Goal: Transaction & Acquisition: Download file/media

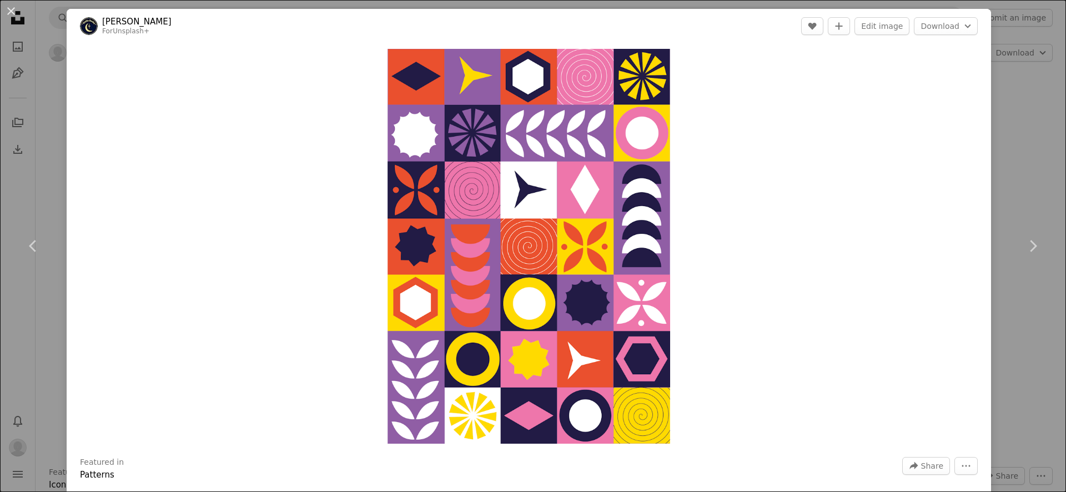
scroll to position [1810, 0]
click at [1037, 99] on div "An X shape Chevron left Chevron right [PERSON_NAME] For Unsplash+ A heart A plu…" at bounding box center [533, 246] width 1066 height 492
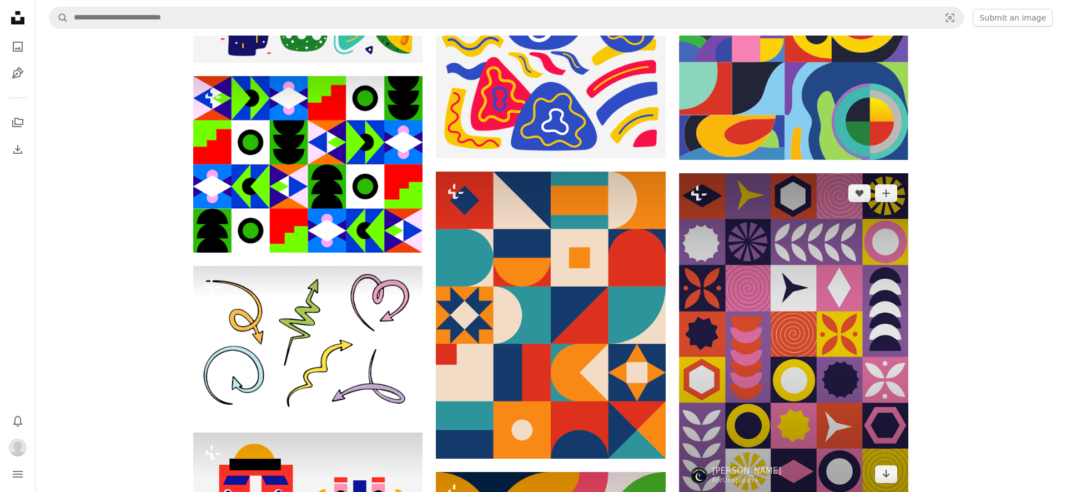
click at [846, 275] on img at bounding box center [793, 334] width 229 height 322
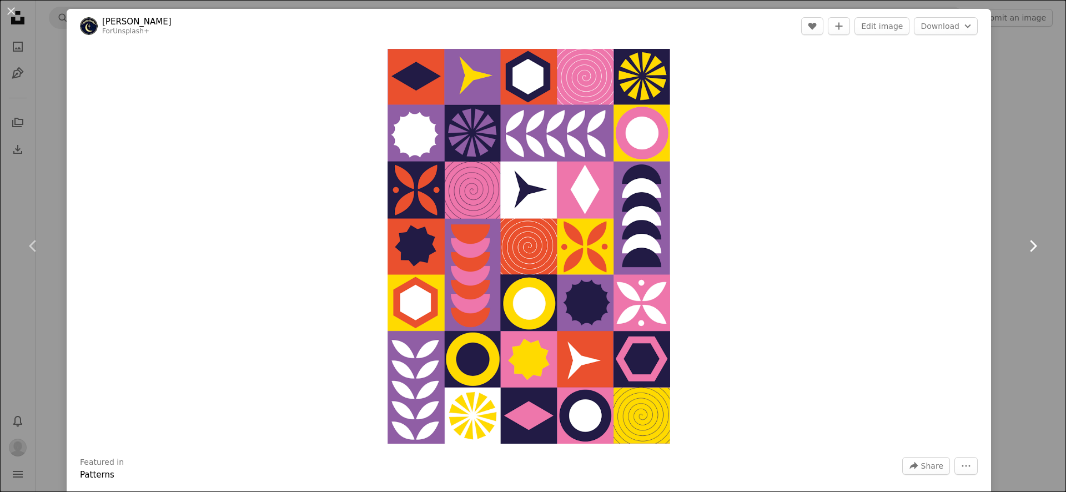
click at [1018, 208] on link "Chevron right" at bounding box center [1033, 246] width 67 height 107
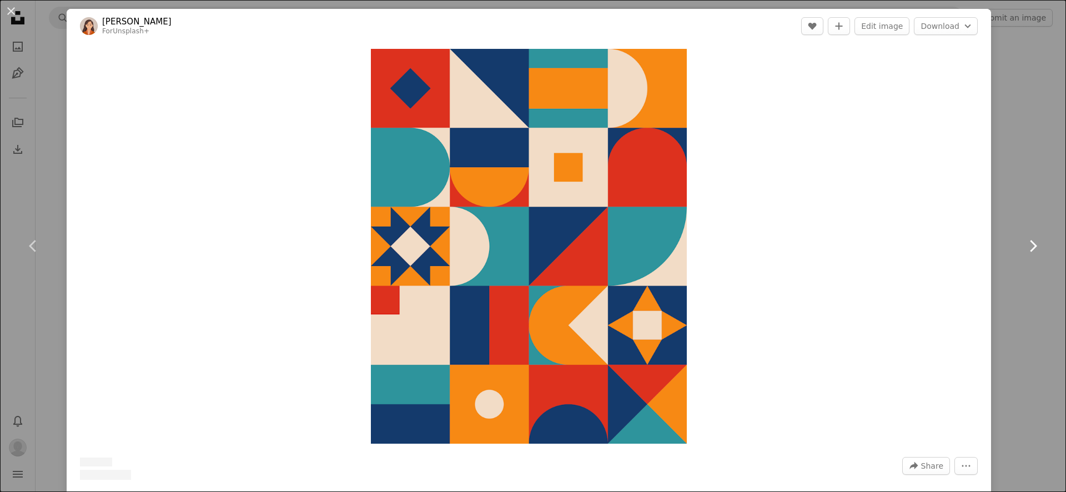
click at [1018, 208] on link "Chevron right" at bounding box center [1033, 246] width 67 height 107
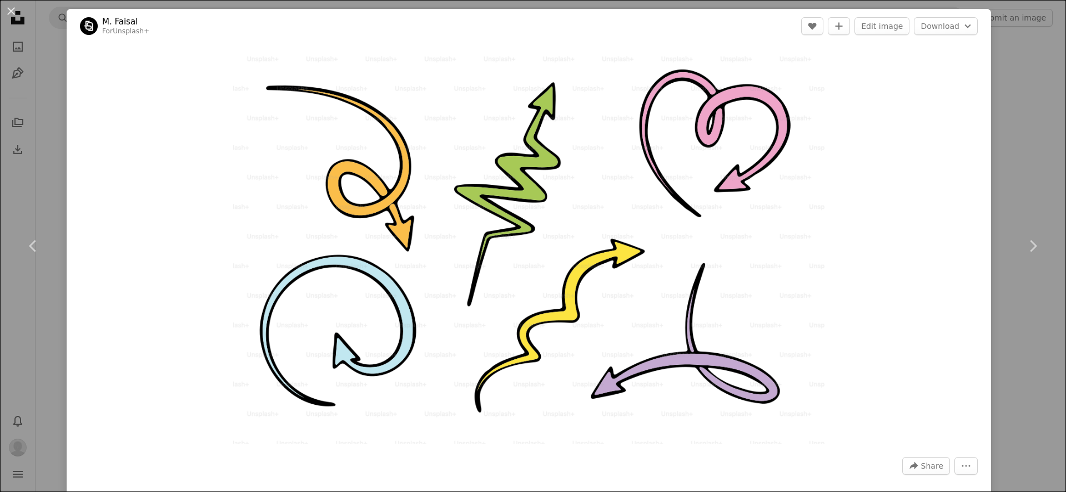
click at [1028, 80] on div "An X shape Chevron left Chevron right M. Faisal For Unsplash+ A heart A plus si…" at bounding box center [533, 246] width 1066 height 492
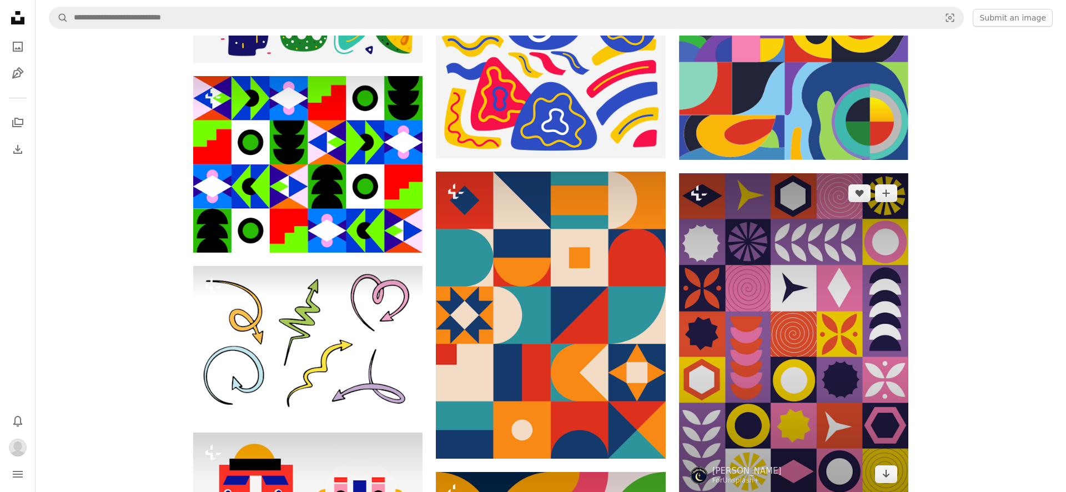
click at [753, 246] on img at bounding box center [793, 334] width 229 height 322
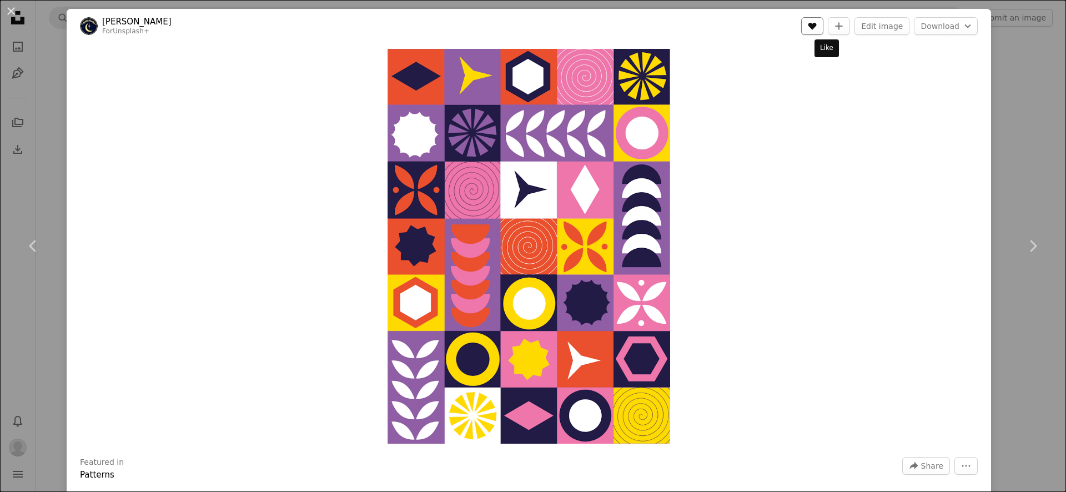
click at [817, 26] on icon "Like" at bounding box center [813, 26] width 8 height 7
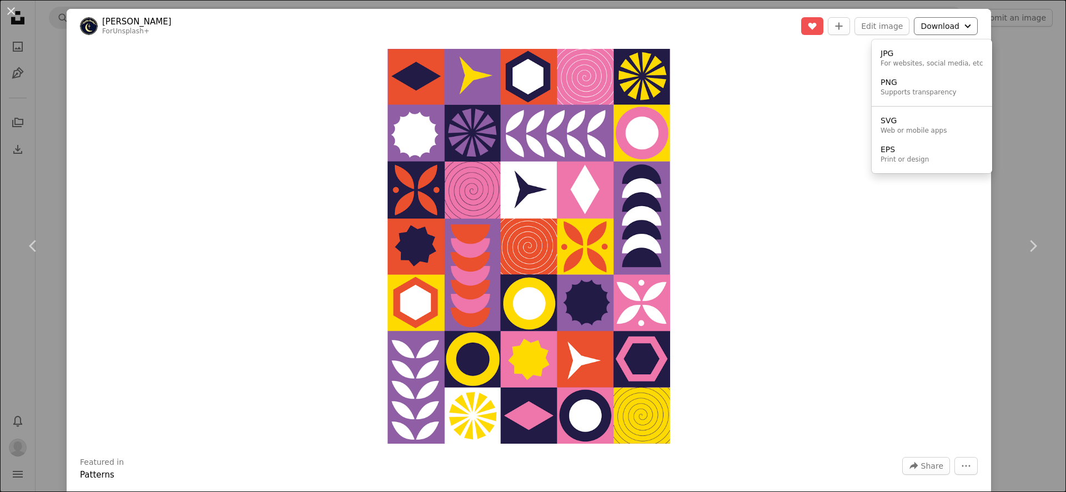
click at [944, 31] on button "Download Chevron down" at bounding box center [946, 26] width 64 height 18
click at [907, 160] on div "Print or design" at bounding box center [905, 159] width 48 height 9
click at [1034, 46] on div "An X shape Chevron left Chevron right [PERSON_NAME] For Unsplash+ A heart A plu…" at bounding box center [533, 246] width 1066 height 492
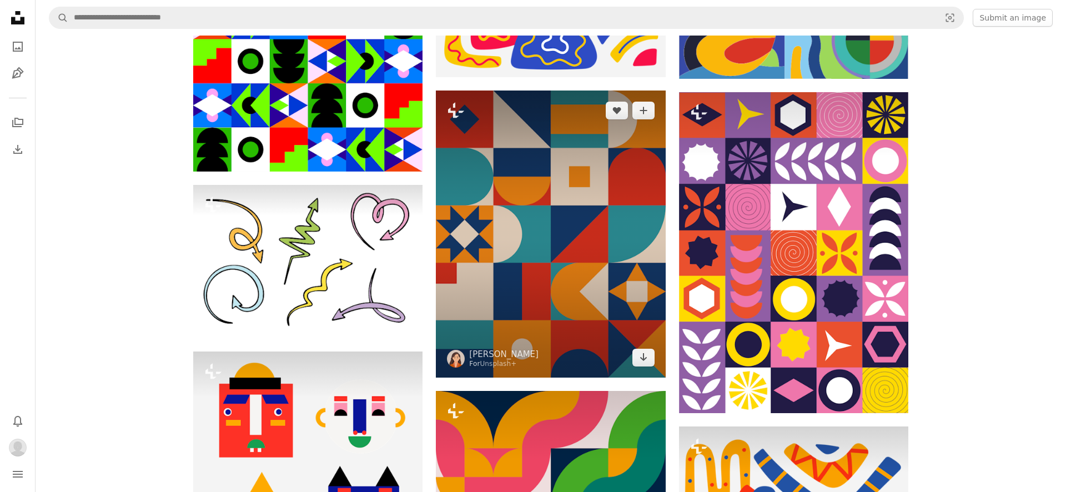
scroll to position [1890, 0]
click at [603, 203] on img at bounding box center [550, 234] width 229 height 287
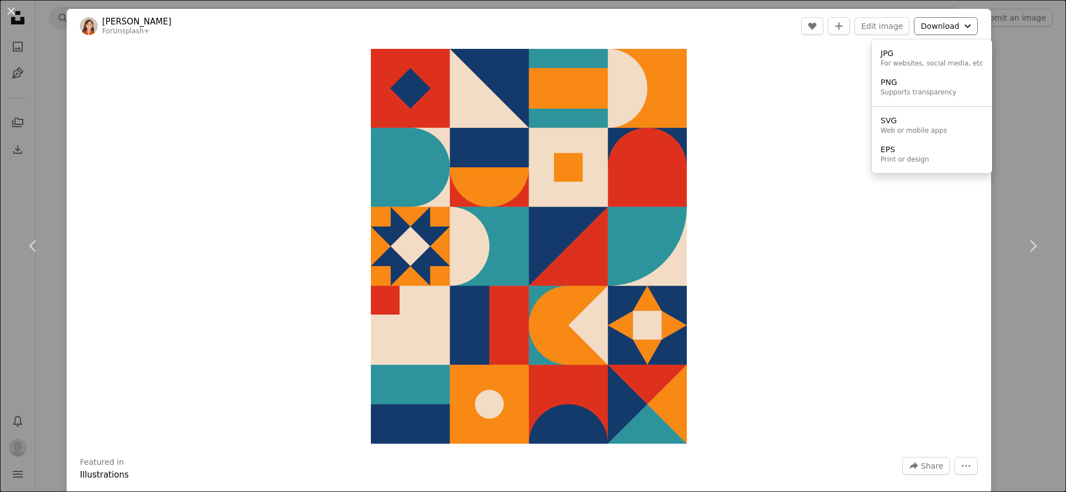
click at [951, 21] on button "Download Chevron down" at bounding box center [946, 26] width 64 height 18
click at [1045, 145] on dialog "An X shape Chevron left Chevron right [PERSON_NAME] For Unsplash+ A heart A plu…" at bounding box center [533, 246] width 1066 height 492
click at [34, 249] on icon "Chevron left" at bounding box center [33, 246] width 18 height 18
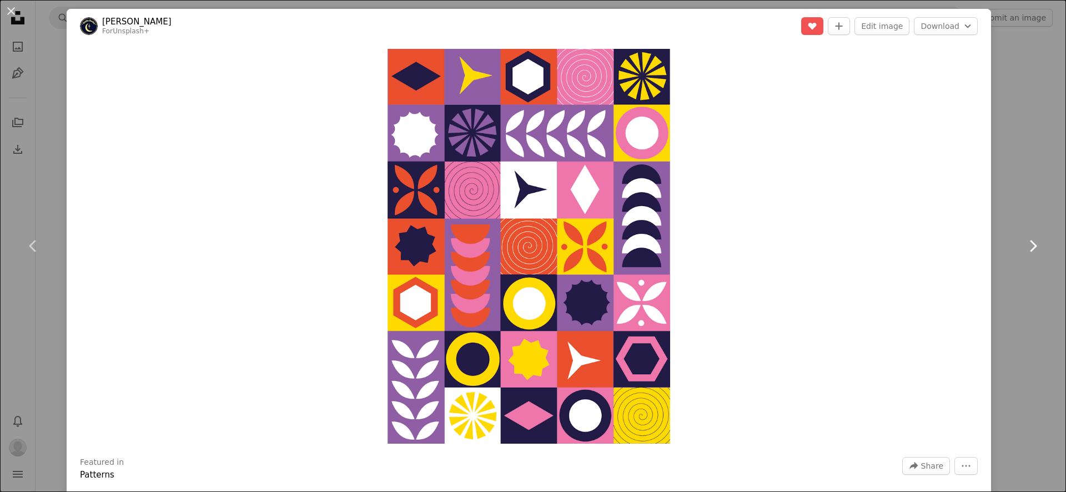
click at [1034, 244] on icon at bounding box center [1033, 246] width 7 height 12
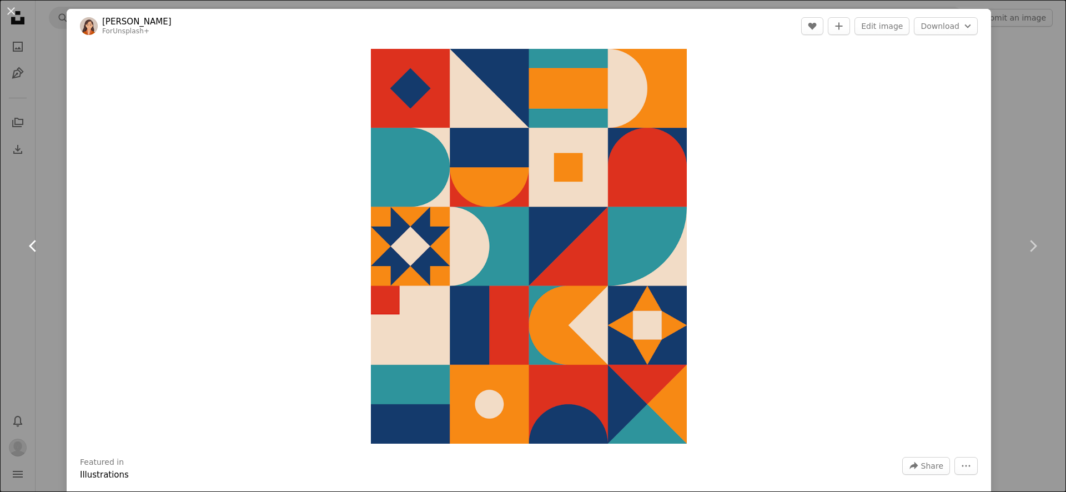
click at [29, 242] on icon "Chevron left" at bounding box center [33, 246] width 18 height 18
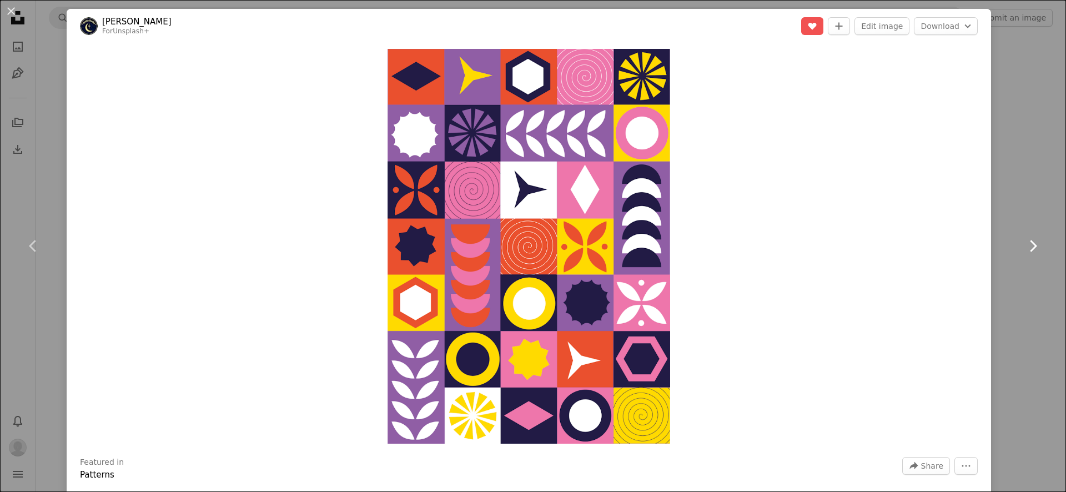
click at [1042, 249] on link "Chevron right" at bounding box center [1033, 246] width 67 height 107
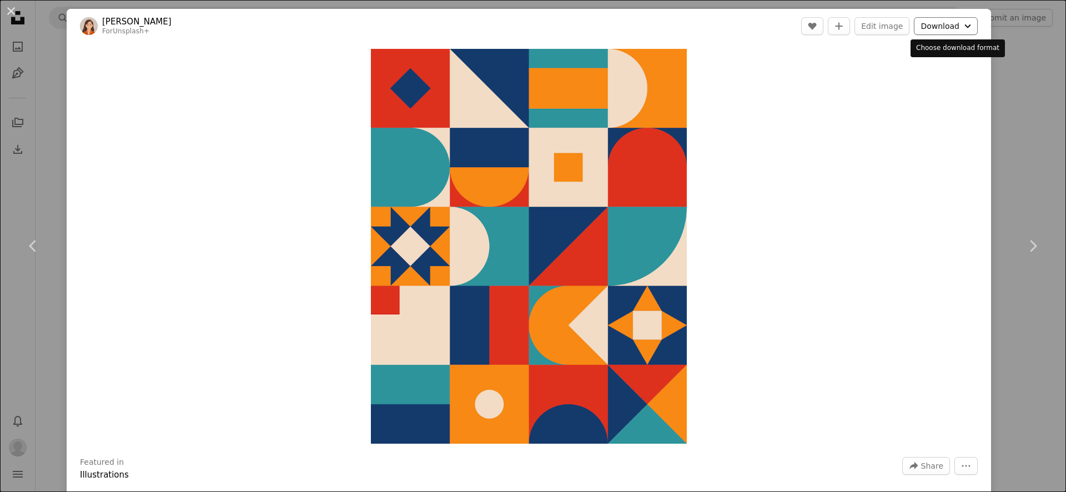
click at [947, 21] on button "Download Chevron down" at bounding box center [946, 26] width 64 height 18
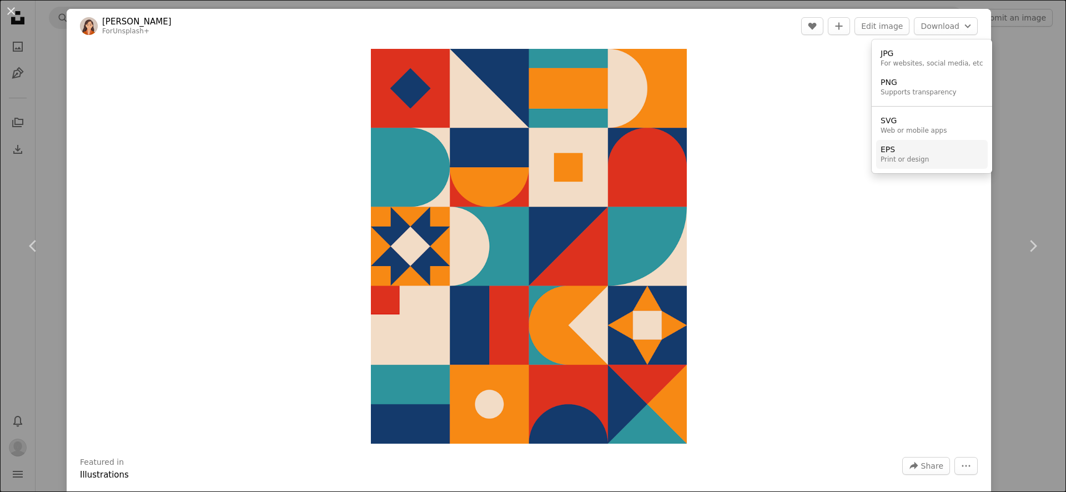
click at [892, 155] on div "Print or design" at bounding box center [905, 159] width 48 height 9
click at [1051, 159] on div "An X shape Chevron left Chevron right [PERSON_NAME] For Unsplash+ A heart A plu…" at bounding box center [533, 246] width 1066 height 492
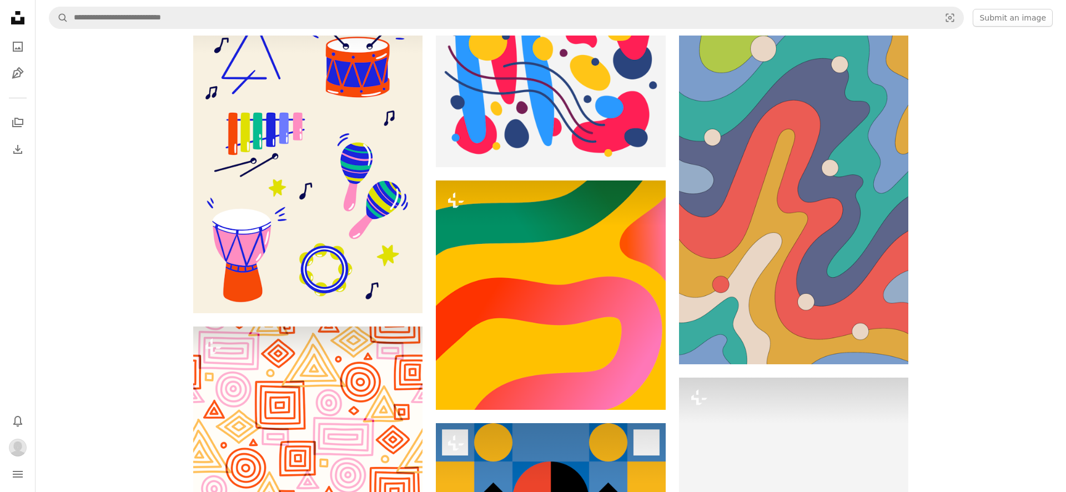
scroll to position [13349, 0]
